Goal: Transaction & Acquisition: Purchase product/service

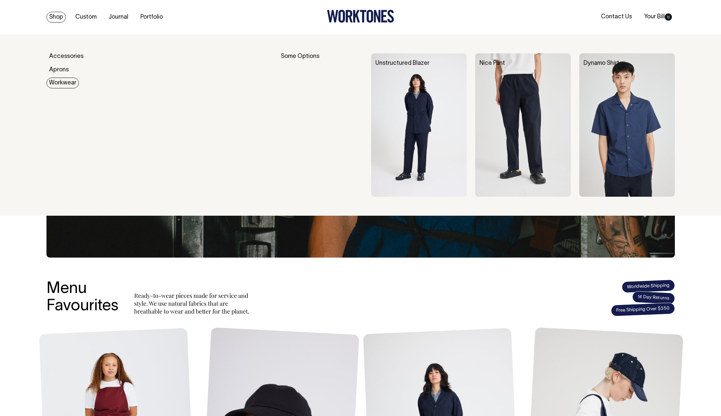
click at [62, 83] on link "Workwear" at bounding box center [62, 83] width 32 height 11
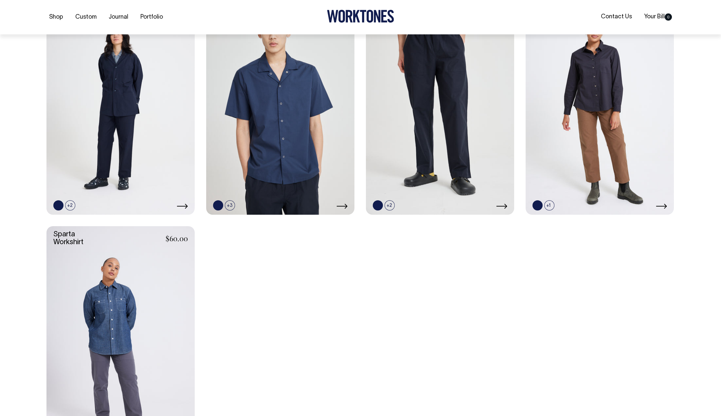
scroll to position [325, 0]
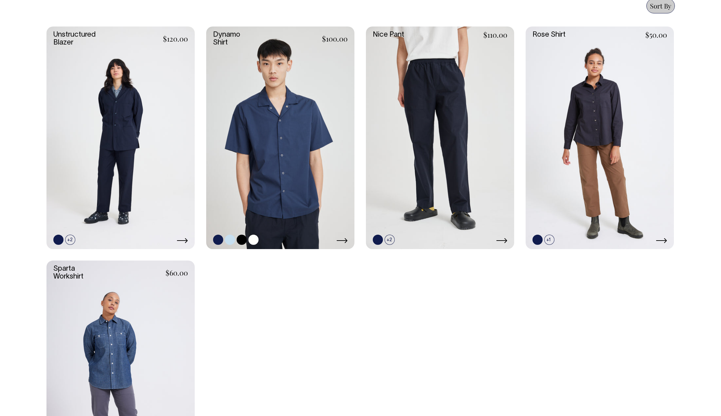
click at [345, 241] on icon at bounding box center [341, 240] width 11 height 5
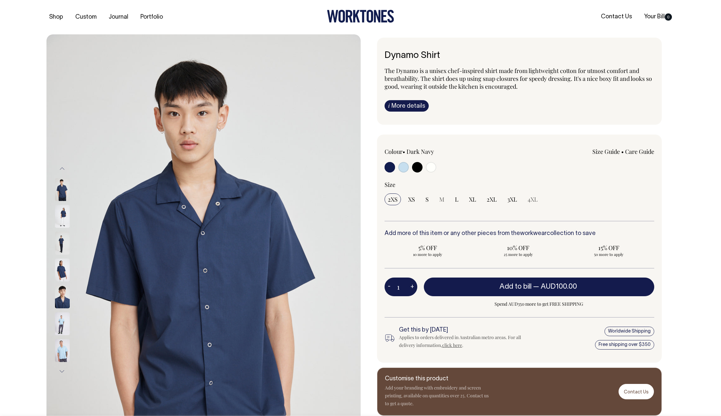
click at [422, 170] on div at bounding box center [439, 168] width 108 height 12
click at [419, 168] on input "radio" at bounding box center [417, 167] width 10 height 10
radio input "true"
select select "Black"
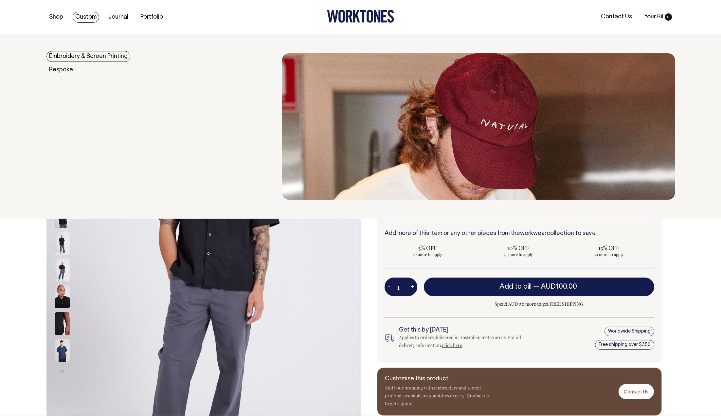
click at [78, 16] on link "Custom" at bounding box center [86, 17] width 27 height 11
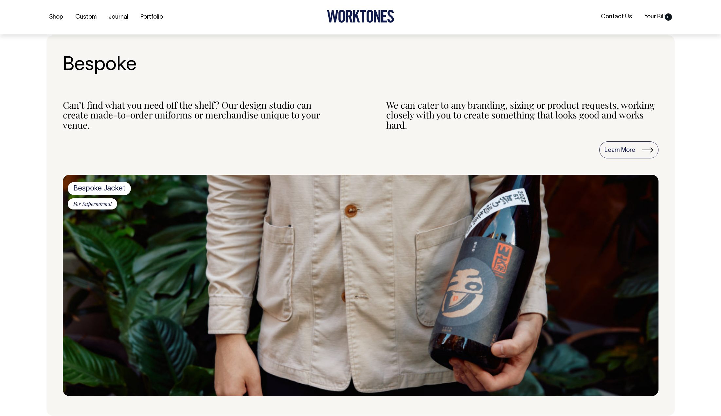
scroll to position [245, 0]
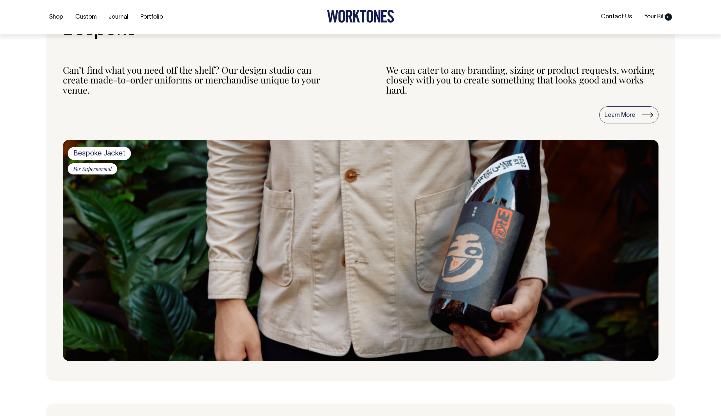
click at [258, 256] on img at bounding box center [361, 250] width 596 height 221
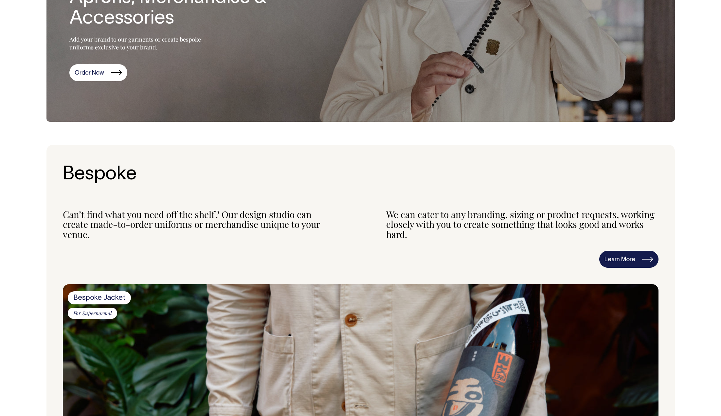
click at [618, 253] on link "Learn More" at bounding box center [628, 259] width 59 height 17
